Goal: Find specific page/section: Find specific page/section

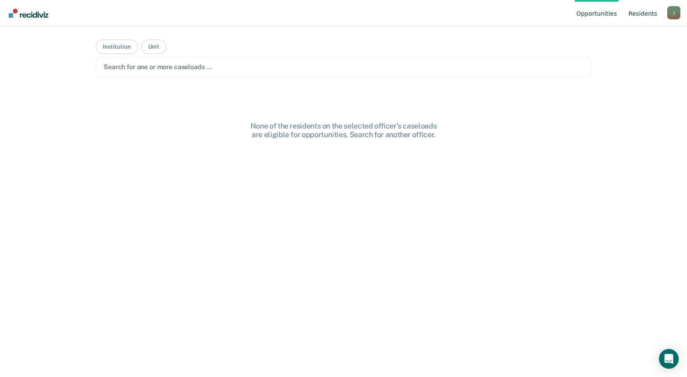
click at [648, 16] on link "Resident s" at bounding box center [643, 13] width 32 height 26
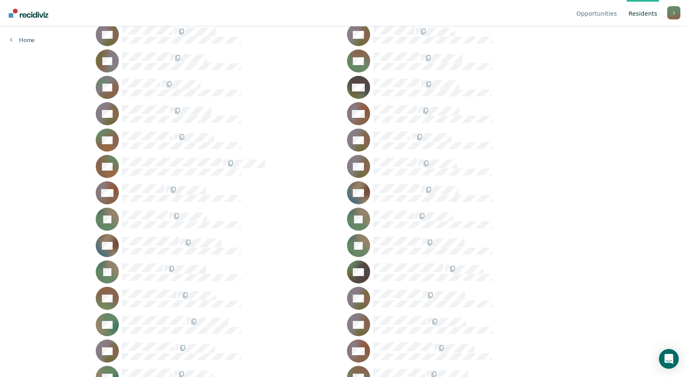
scroll to position [8277, 0]
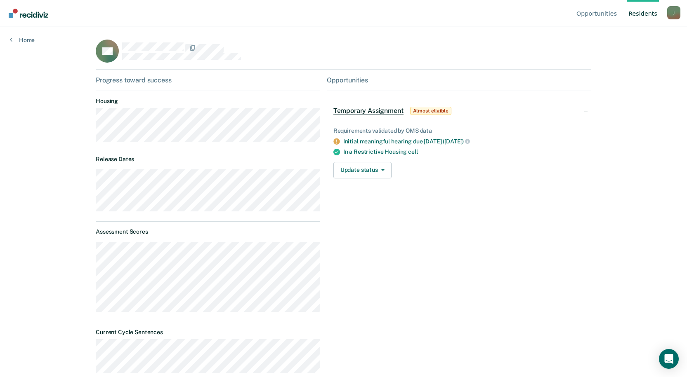
click at [363, 221] on div "Opportunities Temporary Assignment Almost eligible Requirements validated by OM…" at bounding box center [459, 293] width 264 height 434
